Goal: Task Accomplishment & Management: Use online tool/utility

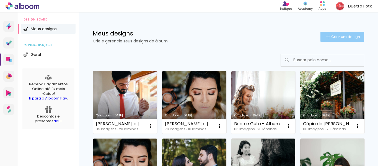
click at [328, 41] on paper-button "Criar um design" at bounding box center [343, 37] width 44 height 10
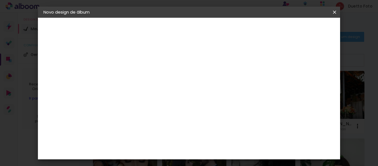
click at [134, 71] on input at bounding box center [134, 74] width 0 height 9
type input "P"
type input "[Rachel] Pedro"
type paper-input "[Rachel] Pedro"
click at [158, 65] on div "Informações Dê um título ao seu álbum. Avançar" at bounding box center [134, 41] width 48 height 47
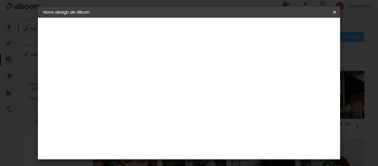
click at [0, 0] on slot "Avançar" at bounding box center [0, 0] width 0 height 0
click at [158, 81] on input at bounding box center [148, 77] width 56 height 7
type input "selp"
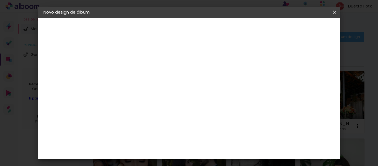
type paper-input "selp"
click at [153, 127] on div "SELPABRASIL" at bounding box center [143, 125] width 27 height 4
click at [0, 0] on slot "Avançar" at bounding box center [0, 0] width 0 height 0
click at [192, 121] on span "20 × 30 cm" at bounding box center [181, 128] width 21 height 15
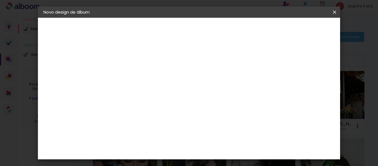
scroll to position [126, 0]
click at [0, 0] on slot "Avançar" at bounding box center [0, 0] width 0 height 0
click at [240, 30] on span "Iniciar design" at bounding box center [233, 31] width 15 height 8
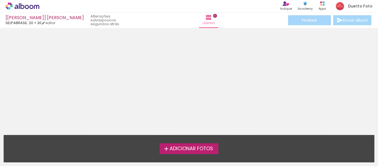
click at [191, 150] on span "Adicionar Fotos" at bounding box center [191, 148] width 43 height 5
click at [0, 0] on input "file" at bounding box center [0, 0] width 0 height 0
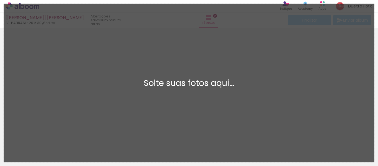
scroll to position [7, 0]
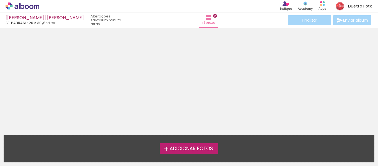
click at [193, 147] on span "Adicionar Fotos" at bounding box center [191, 148] width 43 height 5
click at [0, 0] on input "file" at bounding box center [0, 0] width 0 height 0
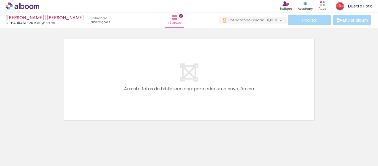
scroll to position [0, 0]
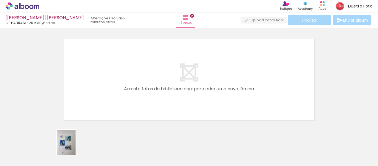
drag, startPoint x: 60, startPoint y: 148, endPoint x: 71, endPoint y: 147, distance: 10.8
click at [66, 147] on div at bounding box center [55, 147] width 21 height 27
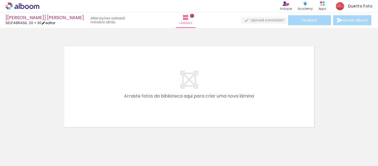
click at [49, 22] on link "editar" at bounding box center [49, 23] width 14 height 5
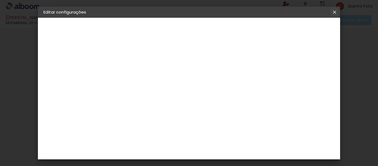
click at [336, 9] on iron-icon at bounding box center [335, 12] width 7 height 6
click at [240, 27] on span "Salvar configurações" at bounding box center [226, 31] width 28 height 8
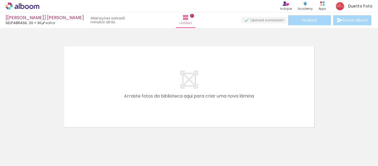
click at [196, 81] on quentale-layouter at bounding box center [189, 86] width 255 height 85
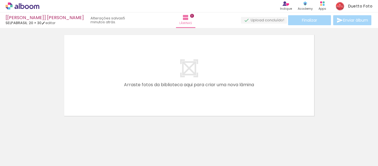
scroll to position [17, 0]
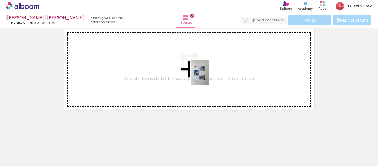
drag, startPoint x: 53, startPoint y: 147, endPoint x: 208, endPoint y: 76, distance: 169.4
click at [208, 76] on quentale-workspace at bounding box center [189, 83] width 378 height 166
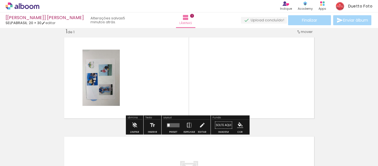
scroll to position [7, 0]
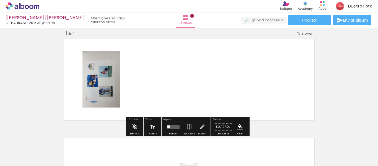
click at [107, 92] on quentale-photo at bounding box center [101, 79] width 37 height 56
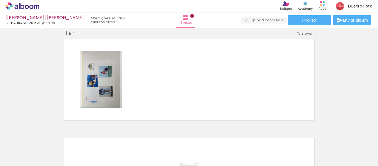
click at [105, 76] on quentale-photo at bounding box center [101, 79] width 37 height 56
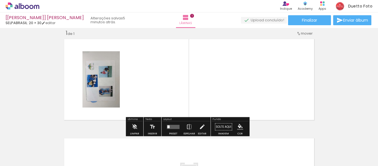
click at [111, 82] on quentale-photo at bounding box center [101, 79] width 37 height 56
click at [106, 84] on quentale-photo at bounding box center [101, 79] width 37 height 56
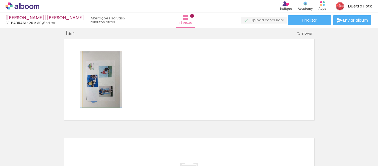
click at [106, 84] on quentale-photo at bounding box center [101, 79] width 37 height 56
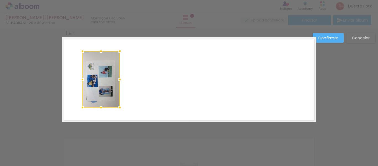
click at [106, 72] on div at bounding box center [101, 79] width 37 height 56
click at [135, 76] on quentale-layouter at bounding box center [189, 79] width 255 height 85
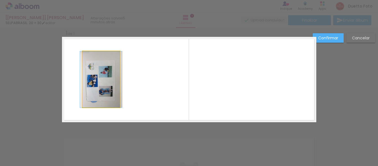
click at [105, 75] on quentale-photo at bounding box center [101, 79] width 37 height 56
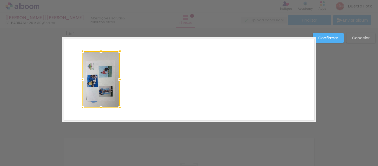
click at [159, 144] on div "Confirmar Cancelar" at bounding box center [189, 127] width 378 height 212
click at [0, 0] on slot "Confirmar" at bounding box center [0, 0] width 0 height 0
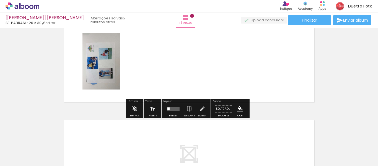
scroll to position [35, 0]
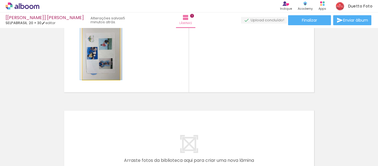
click at [107, 54] on quentale-photo at bounding box center [101, 52] width 37 height 56
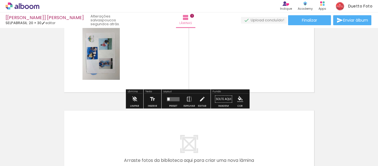
click at [58, 147] on div at bounding box center [55, 147] width 21 height 27
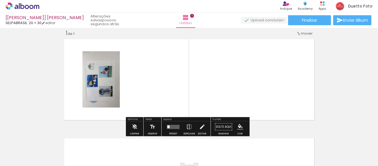
click at [104, 84] on quentale-photo at bounding box center [101, 79] width 37 height 56
click at [96, 86] on quentale-photo at bounding box center [101, 79] width 37 height 56
click at [62, 144] on div at bounding box center [55, 147] width 21 height 27
click at [46, 137] on iron-icon at bounding box center [43, 136] width 6 height 6
click at [98, 78] on quentale-photo at bounding box center [101, 79] width 37 height 56
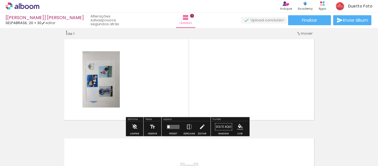
click at [116, 84] on quentale-photo at bounding box center [101, 79] width 37 height 56
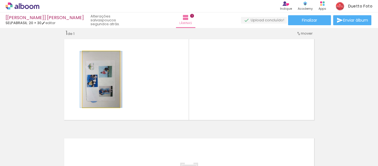
click at [109, 89] on quentale-photo at bounding box center [101, 79] width 37 height 56
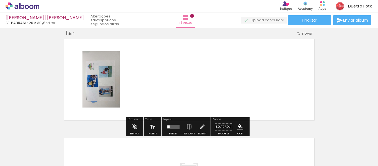
click at [106, 77] on quentale-photo at bounding box center [101, 79] width 37 height 56
drag, startPoint x: 105, startPoint y: 86, endPoint x: 107, endPoint y: 78, distance: 7.9
click at [107, 78] on quentale-photo at bounding box center [101, 79] width 37 height 56
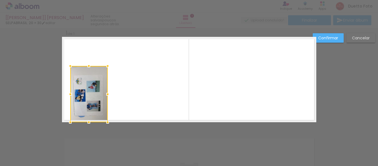
drag, startPoint x: 107, startPoint y: 78, endPoint x: 106, endPoint y: 139, distance: 60.4
click at [94, 145] on div "Inserir lâmina 1 de 1 Confirmar Cancelar" at bounding box center [189, 127] width 378 height 212
click at [0, 0] on slot "Cancelar" at bounding box center [0, 0] width 0 height 0
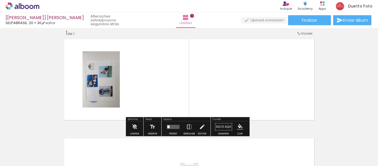
click at [342, 76] on div "Inserir lâmina 1 de 1" at bounding box center [189, 122] width 378 height 199
click at [87, 151] on div at bounding box center [86, 147] width 21 height 27
click at [88, 156] on div at bounding box center [86, 147] width 21 height 27
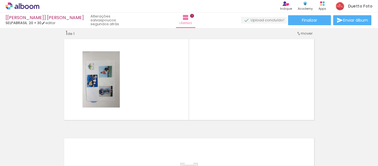
click at [26, 150] on input "Todas as fotos" at bounding box center [15, 149] width 21 height 5
click at [27, 150] on div at bounding box center [18, 147] width 29 height 9
click at [70, 137] on quentale-thumb at bounding box center [55, 147] width 31 height 32
click at [77, 135] on iron-icon at bounding box center [74, 136] width 6 height 6
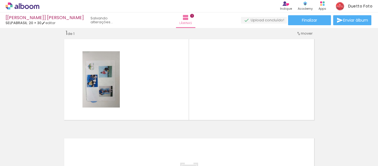
click at [77, 135] on iron-icon at bounding box center [74, 136] width 6 height 6
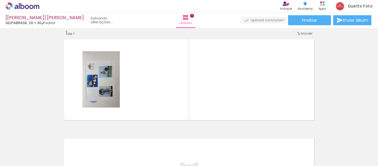
click at [77, 135] on iron-icon at bounding box center [74, 136] width 6 height 6
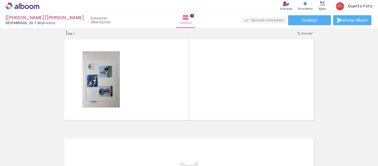
click at [77, 135] on iron-icon at bounding box center [74, 136] width 6 height 6
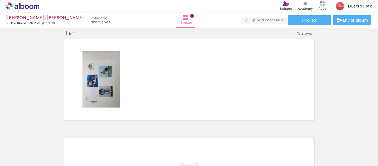
click at [77, 135] on iron-icon at bounding box center [74, 136] width 6 height 6
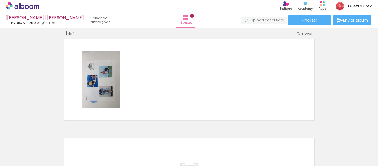
click at [77, 135] on iron-icon at bounding box center [74, 136] width 6 height 6
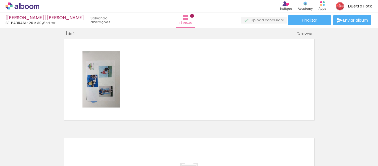
click at [77, 135] on iron-icon at bounding box center [74, 136] width 6 height 6
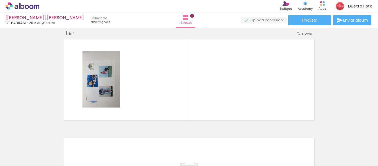
click at [77, 135] on iron-icon at bounding box center [74, 136] width 6 height 6
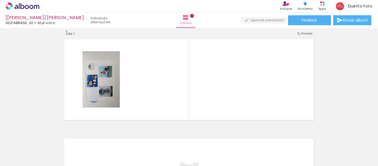
click at [77, 135] on iron-icon at bounding box center [74, 136] width 6 height 6
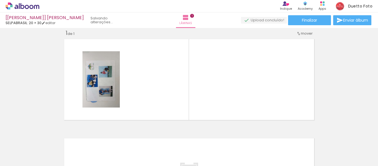
click at [77, 135] on iron-icon at bounding box center [74, 136] width 6 height 6
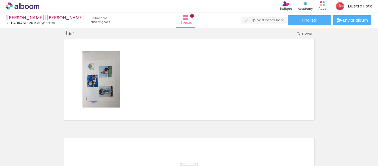
click at [77, 135] on iron-icon at bounding box center [74, 136] width 6 height 6
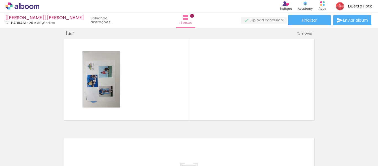
click at [77, 135] on iron-icon at bounding box center [74, 136] width 6 height 6
click at [76, 135] on iron-icon at bounding box center [74, 136] width 6 height 6
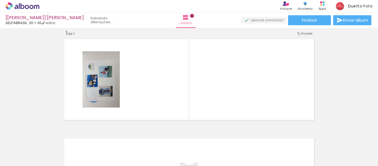
click at [76, 135] on iron-icon at bounding box center [74, 136] width 6 height 6
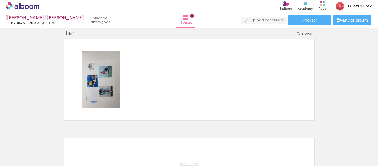
click at [76, 135] on iron-icon at bounding box center [74, 136] width 6 height 6
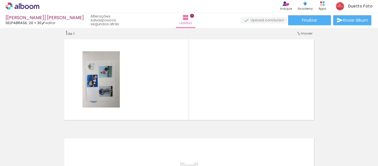
click at [76, 135] on iron-icon at bounding box center [74, 136] width 6 height 6
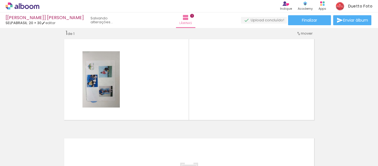
click at [76, 135] on iron-icon at bounding box center [74, 136] width 6 height 6
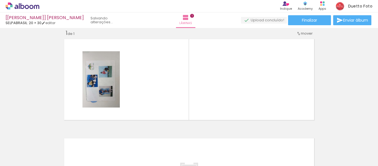
click at [76, 135] on iron-icon at bounding box center [74, 136] width 6 height 6
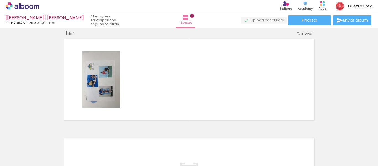
click at [76, 135] on iron-icon at bounding box center [74, 136] width 6 height 6
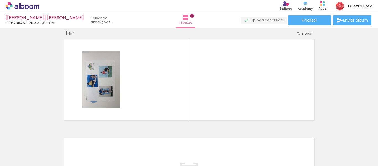
click at [76, 135] on iron-icon at bounding box center [74, 136] width 6 height 6
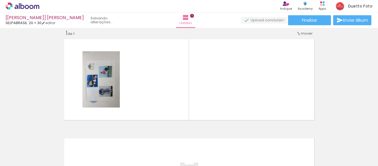
click at [76, 135] on iron-icon at bounding box center [74, 136] width 6 height 6
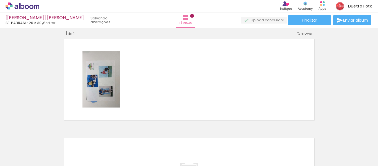
click at [45, 135] on iron-horizontal-list at bounding box center [39, 148] width 11 height 35
click at [56, 138] on div at bounding box center [55, 147] width 21 height 27
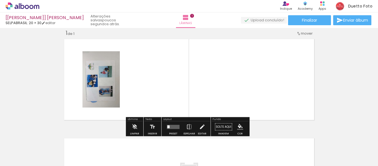
click at [102, 86] on quentale-photo at bounding box center [101, 79] width 37 height 56
click at [90, 57] on div at bounding box center [94, 57] width 9 height 9
click at [125, 65] on quentale-layouter at bounding box center [189, 79] width 255 height 85
drag, startPoint x: 256, startPoint y: 68, endPoint x: 253, endPoint y: 68, distance: 2.8
click at [256, 69] on quentale-layouter at bounding box center [189, 79] width 255 height 85
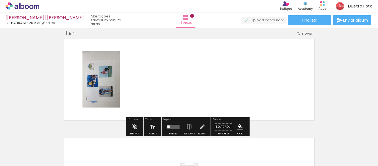
click at [38, 19] on div "[Rachel] Pedro" at bounding box center [45, 18] width 78 height 5
click at [50, 22] on link "editar" at bounding box center [49, 23] width 14 height 5
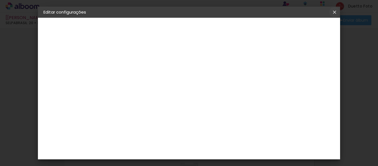
click at [336, 13] on iron-icon at bounding box center [335, 12] width 7 height 6
